Goal: Information Seeking & Learning: Learn about a topic

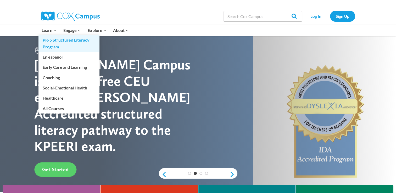
click at [52, 42] on link "PK-5 Structured Literacy Program" at bounding box center [68, 43] width 61 height 17
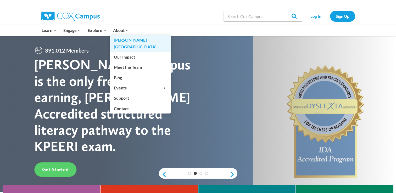
click at [120, 38] on link "[PERSON_NAME][GEOGRAPHIC_DATA]" at bounding box center [140, 43] width 61 height 17
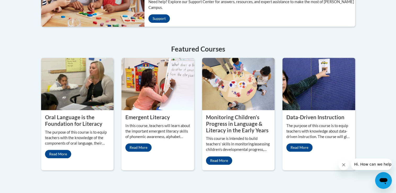
scroll to position [221, 0]
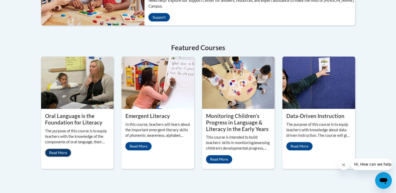
click at [66, 149] on link "Read More" at bounding box center [58, 153] width 26 height 8
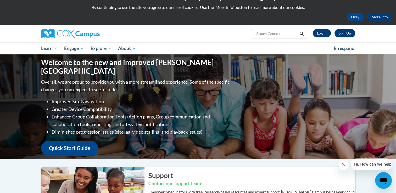
scroll to position [0, 0]
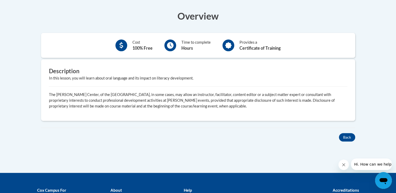
scroll to position [158, 0]
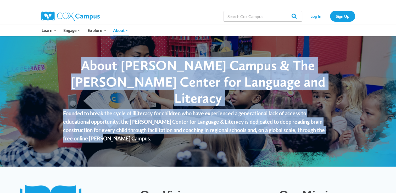
drag, startPoint x: 68, startPoint y: 72, endPoint x: 145, endPoint y: 137, distance: 100.6
click at [145, 137] on div "About Cox Campus & The Rollins Center for Language and Literacy Founded to brea…" at bounding box center [198, 101] width 396 height 131
drag, startPoint x: 145, startPoint y: 137, endPoint x: 136, endPoint y: 111, distance: 27.9
copy div "About Cox Campus & The Rollins Center for Language and Literacy Founded to brea…"
